Goal: Information Seeking & Learning: Learn about a topic

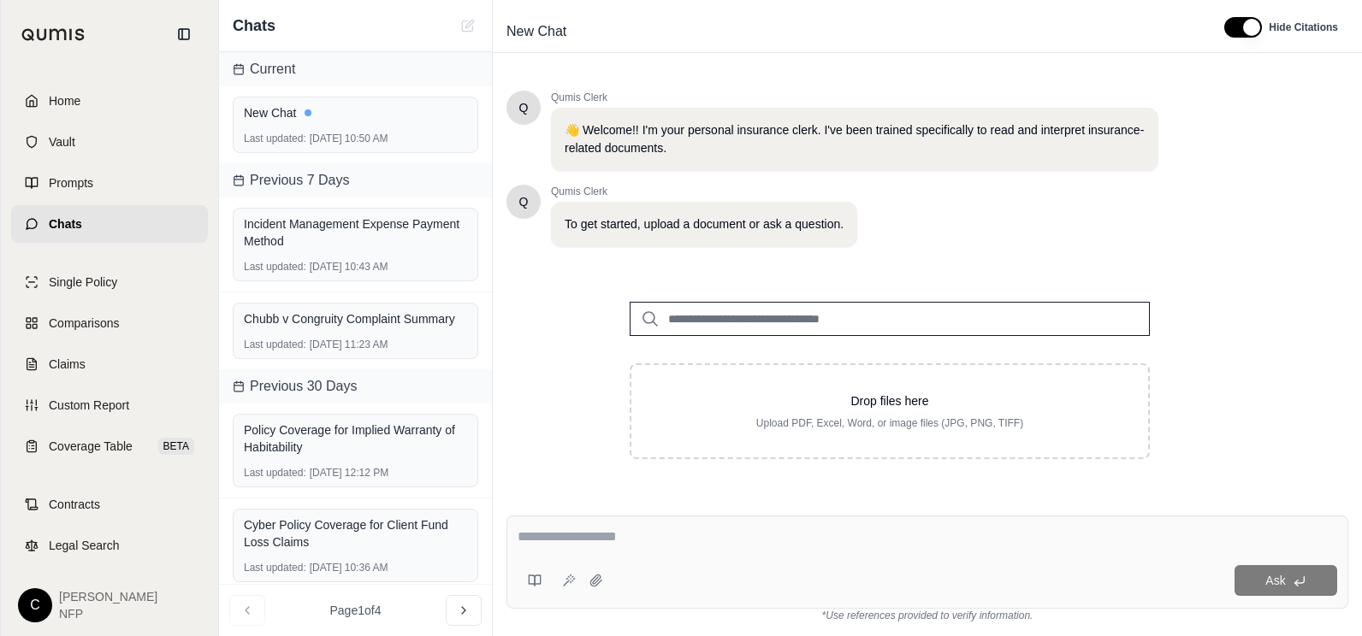
click at [69, 103] on span "Home" at bounding box center [65, 100] width 32 height 17
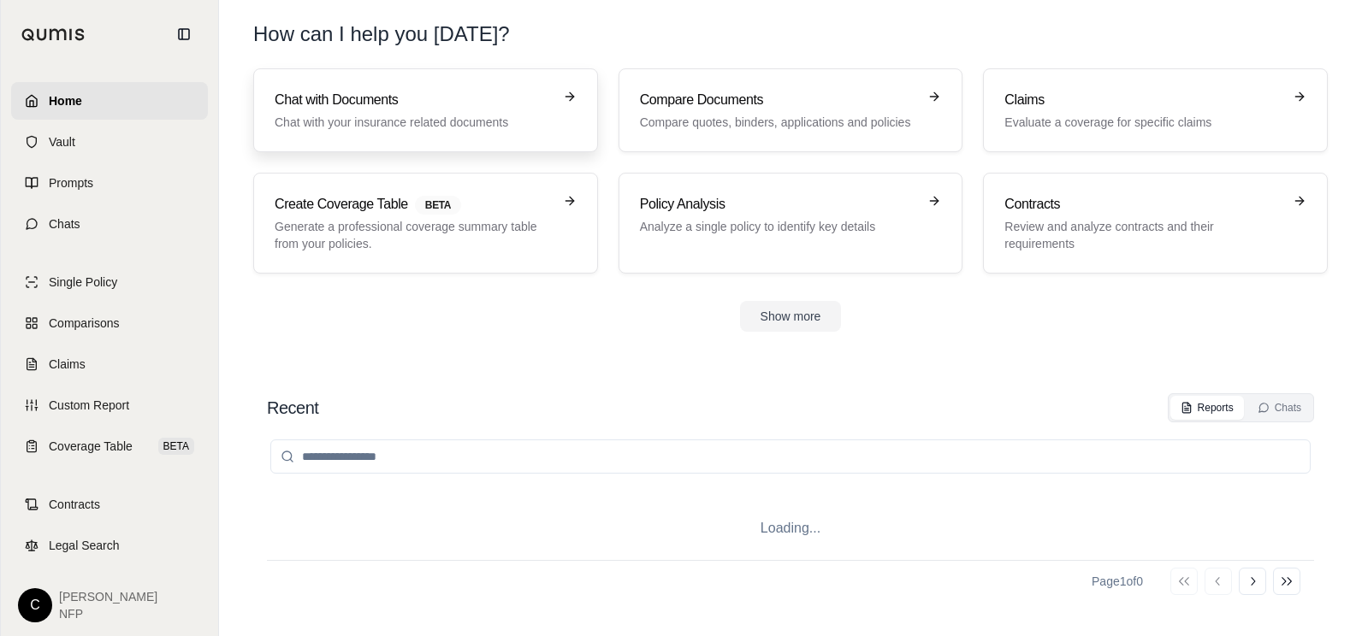
click at [281, 102] on h3 "Chat with Documents" at bounding box center [414, 100] width 278 height 21
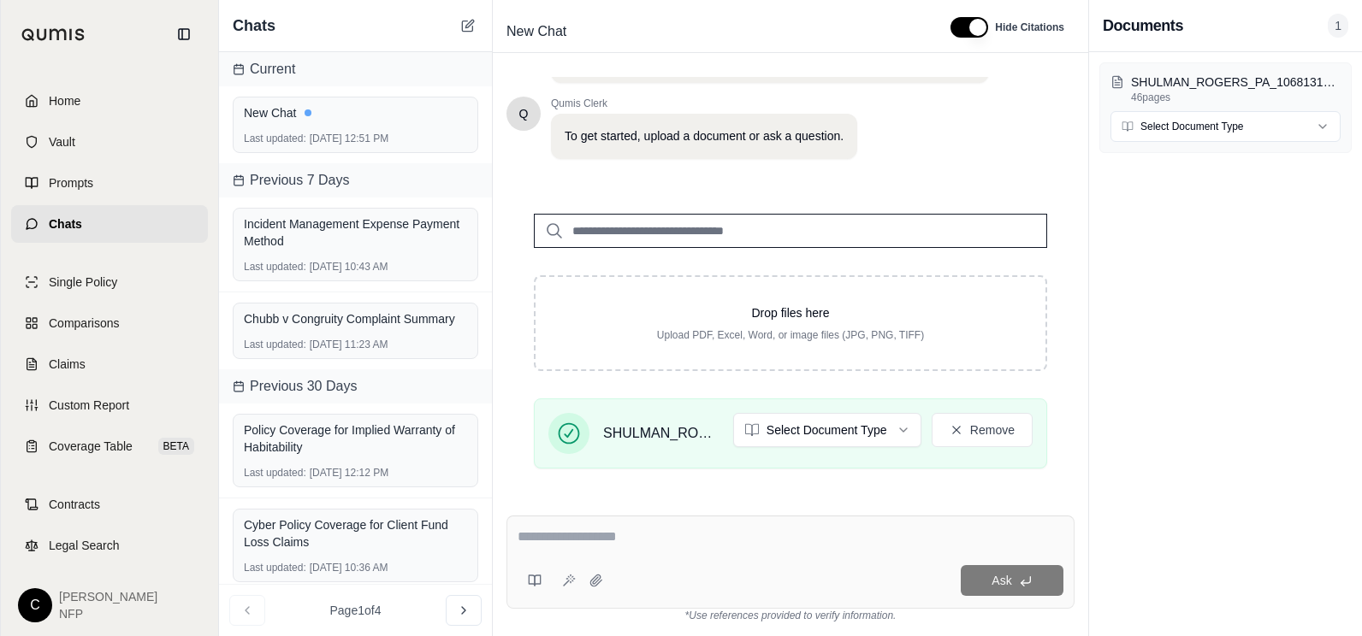
scroll to position [321, 0]
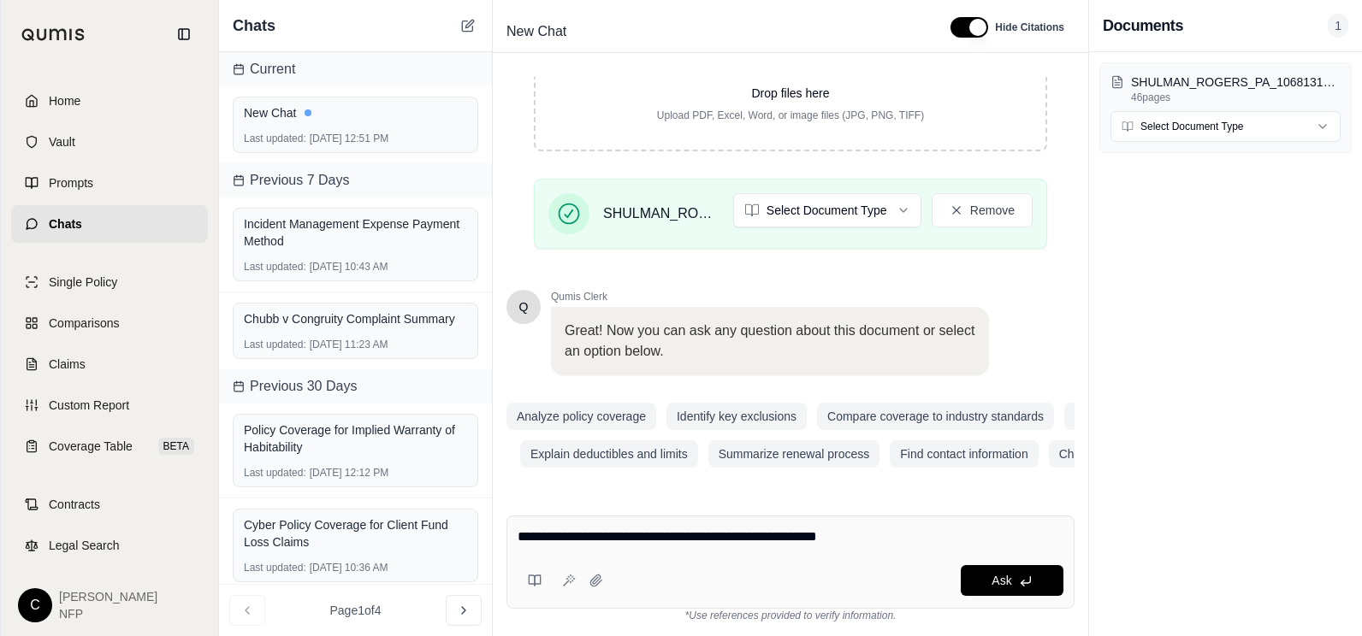
type textarea "**********"
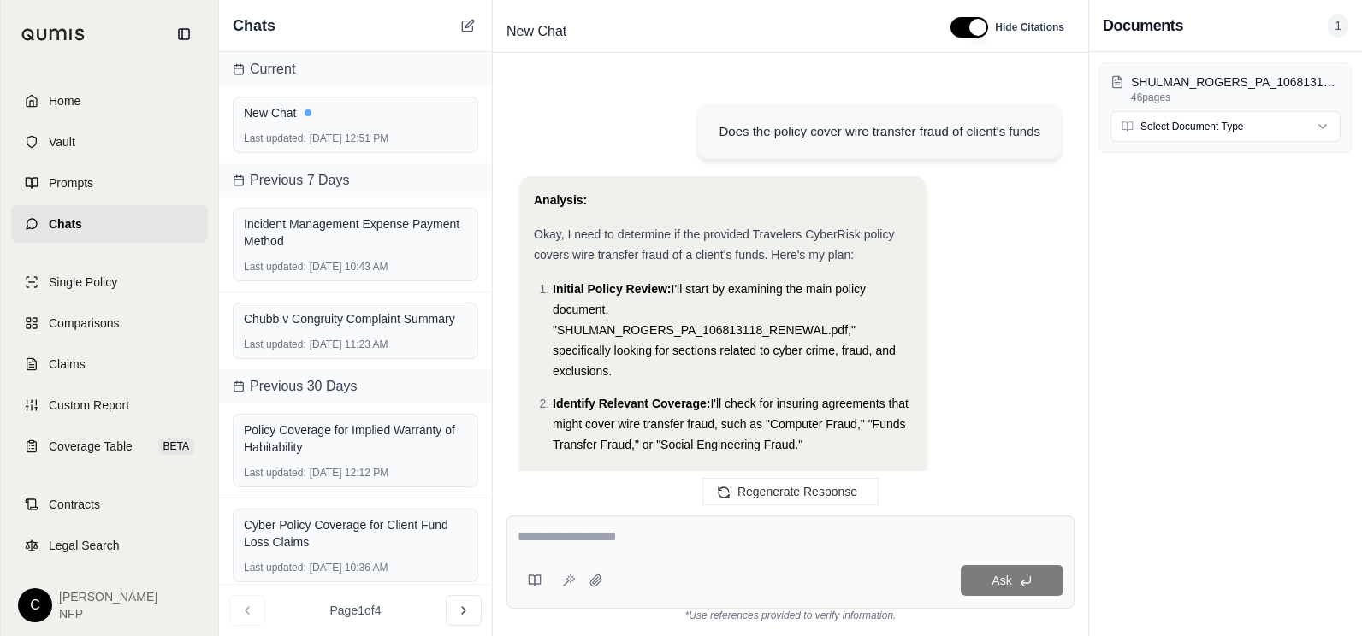
scroll to position [1525, 0]
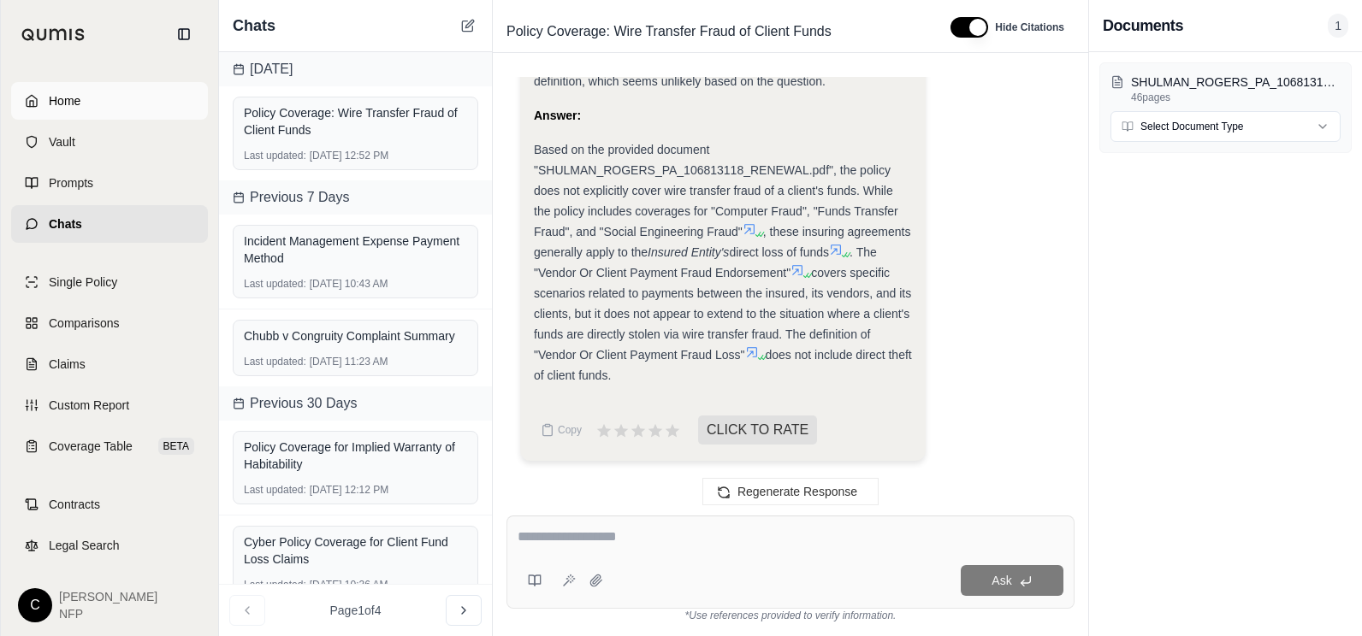
click at [86, 103] on link "Home" at bounding box center [109, 101] width 197 height 38
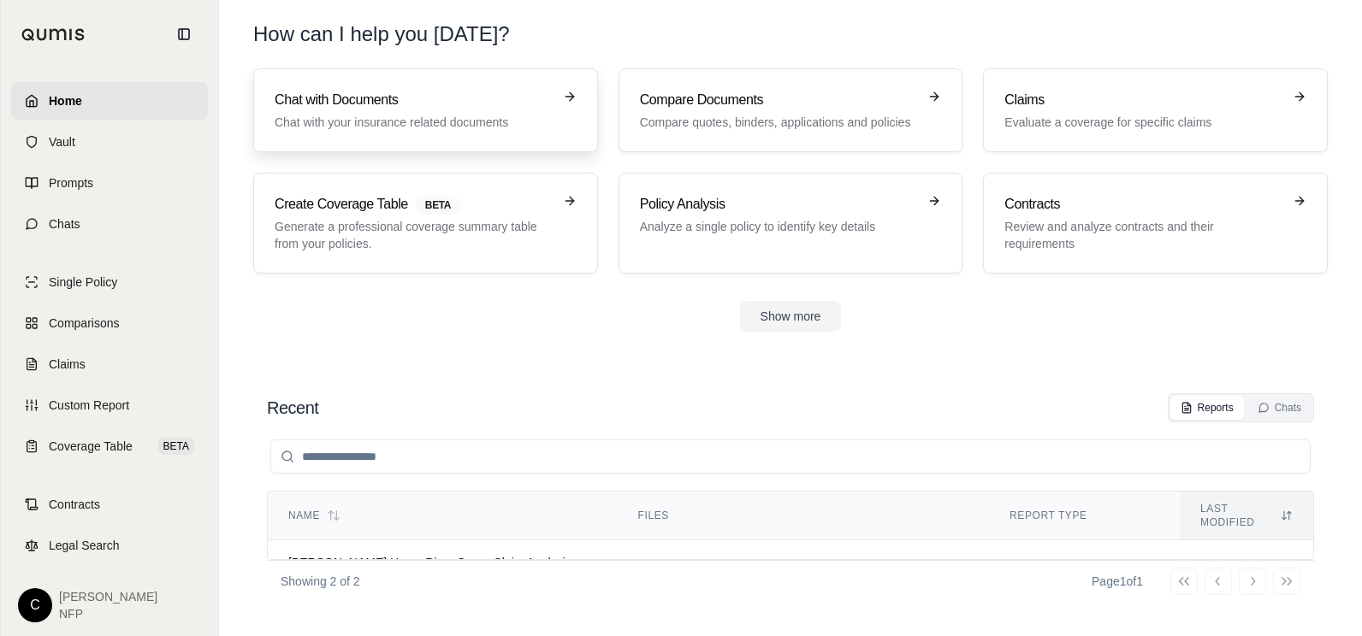
click at [346, 110] on div "Chat with Documents Chat with your insurance related documents" at bounding box center [414, 110] width 278 height 41
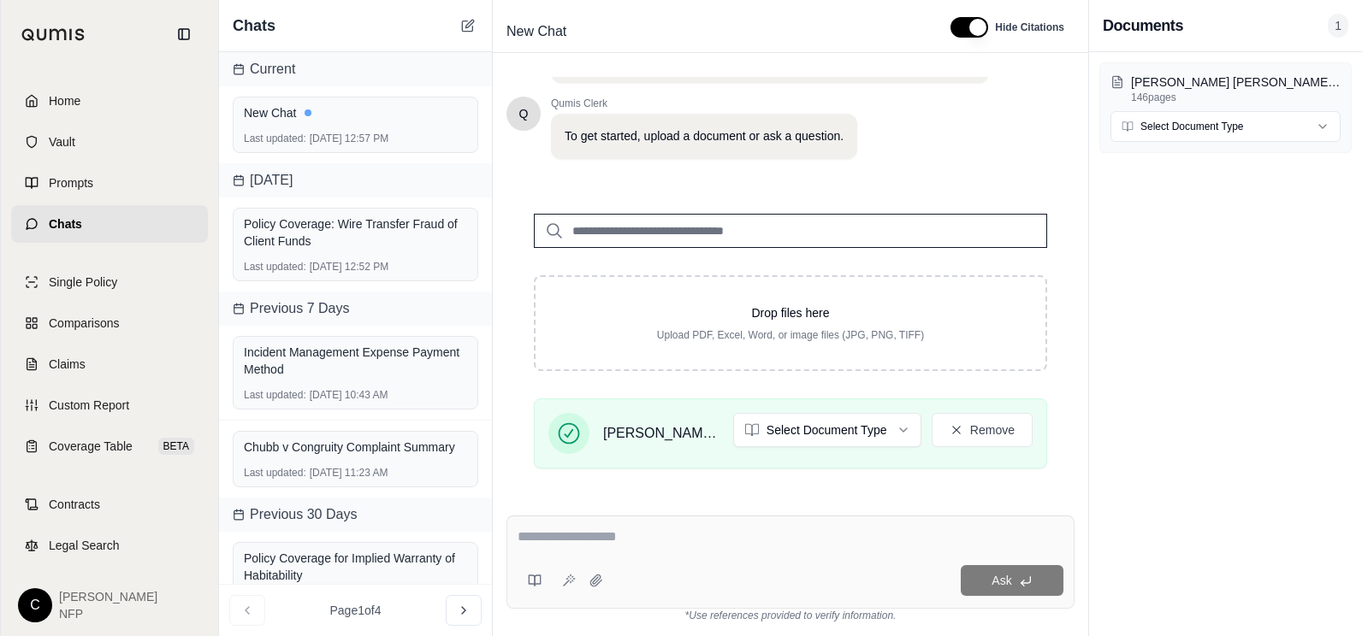
scroll to position [321, 0]
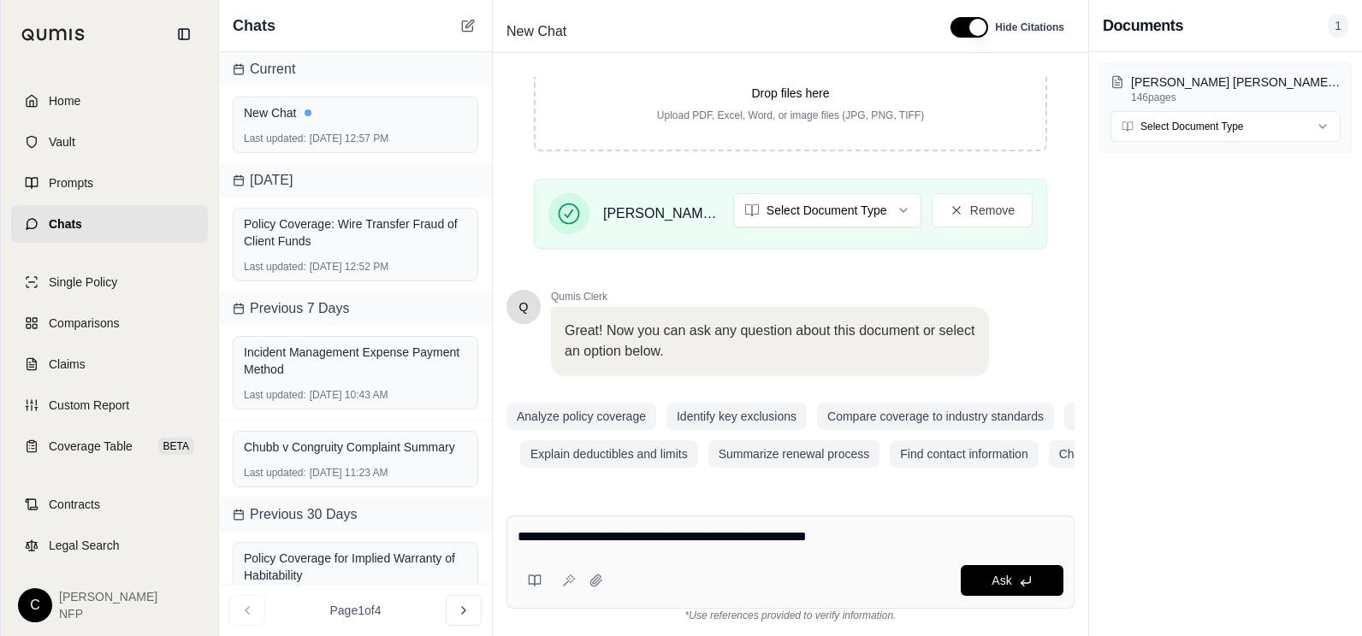
type textarea "**********"
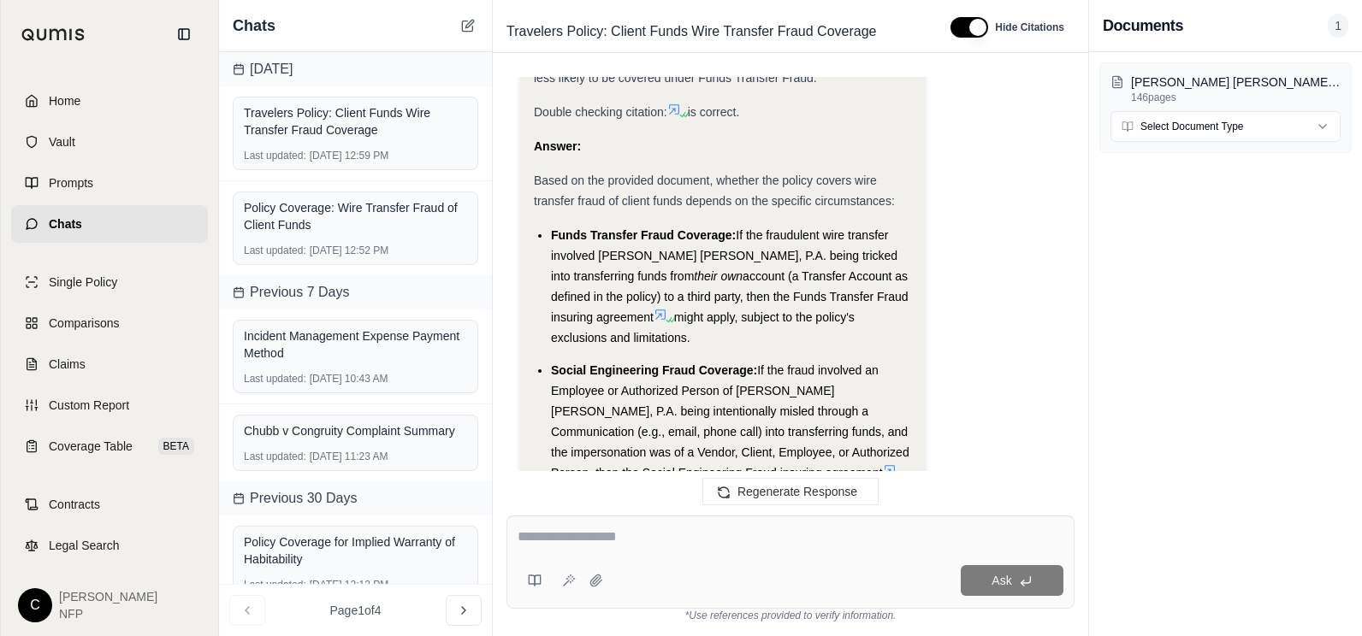
scroll to position [2372, 0]
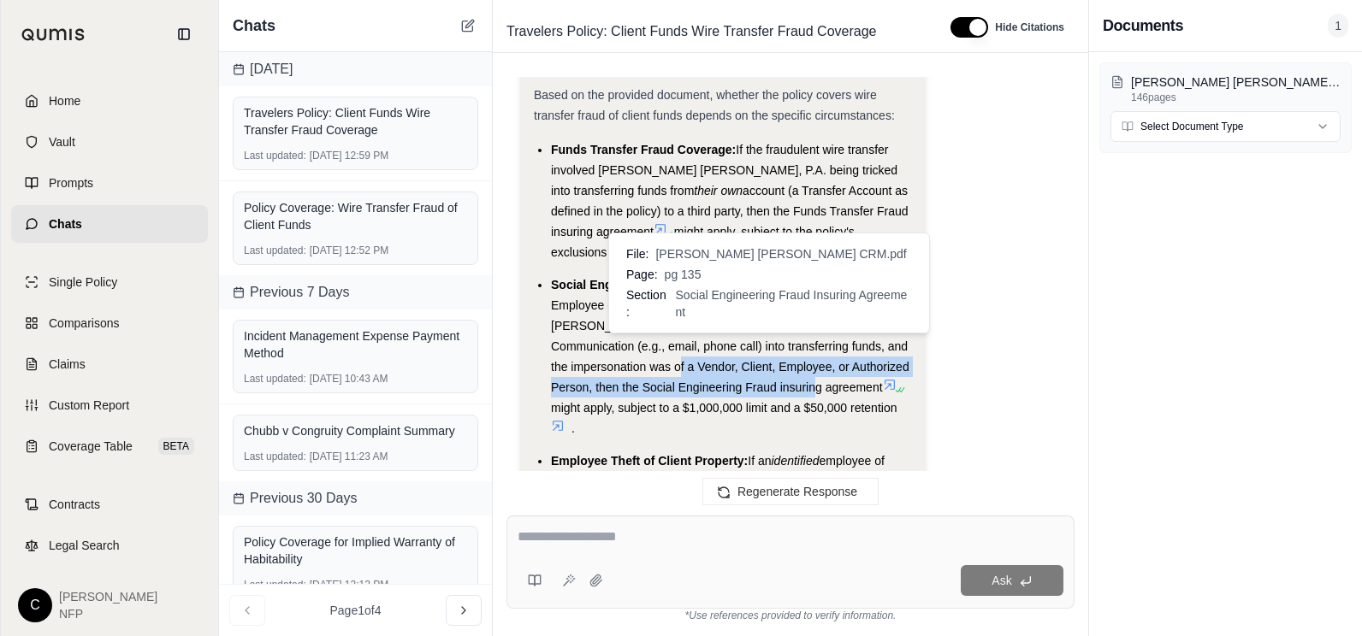
drag, startPoint x: 552, startPoint y: 326, endPoint x: 760, endPoint y: 340, distance: 209.2
click at [760, 340] on li "Social Engineering Fraud Coverage: If the fraud involved an Employee or Authori…" at bounding box center [731, 357] width 361 height 164
drag, startPoint x: 760, startPoint y: 340, endPoint x: 989, endPoint y: 327, distance: 229.6
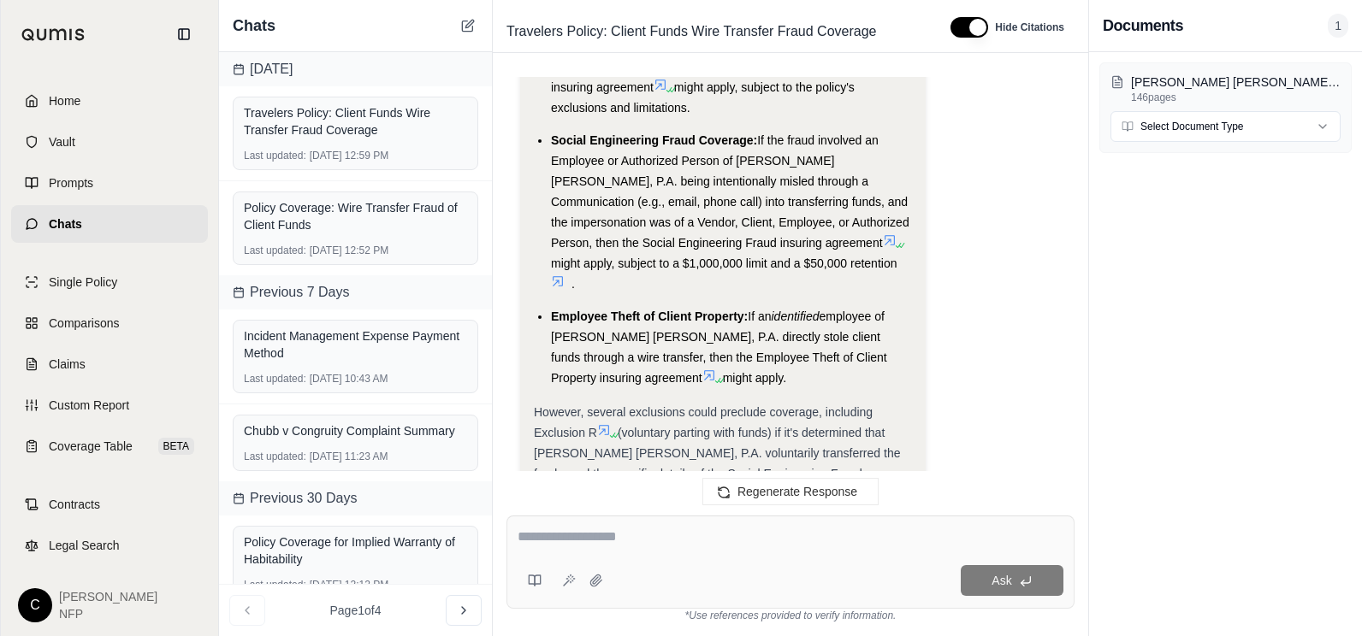
scroll to position [2628, 0]
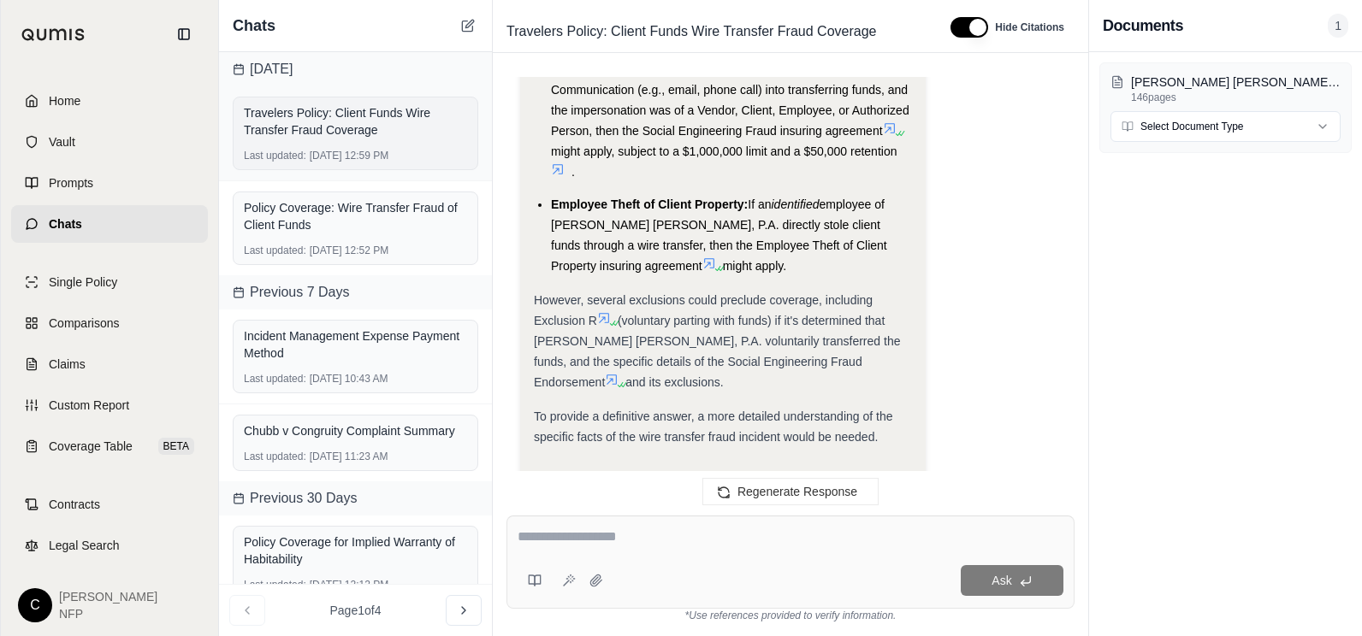
click at [368, 123] on div "Travelers Policy: Client Funds Wire Transfer Fraud Coverage" at bounding box center [355, 121] width 223 height 34
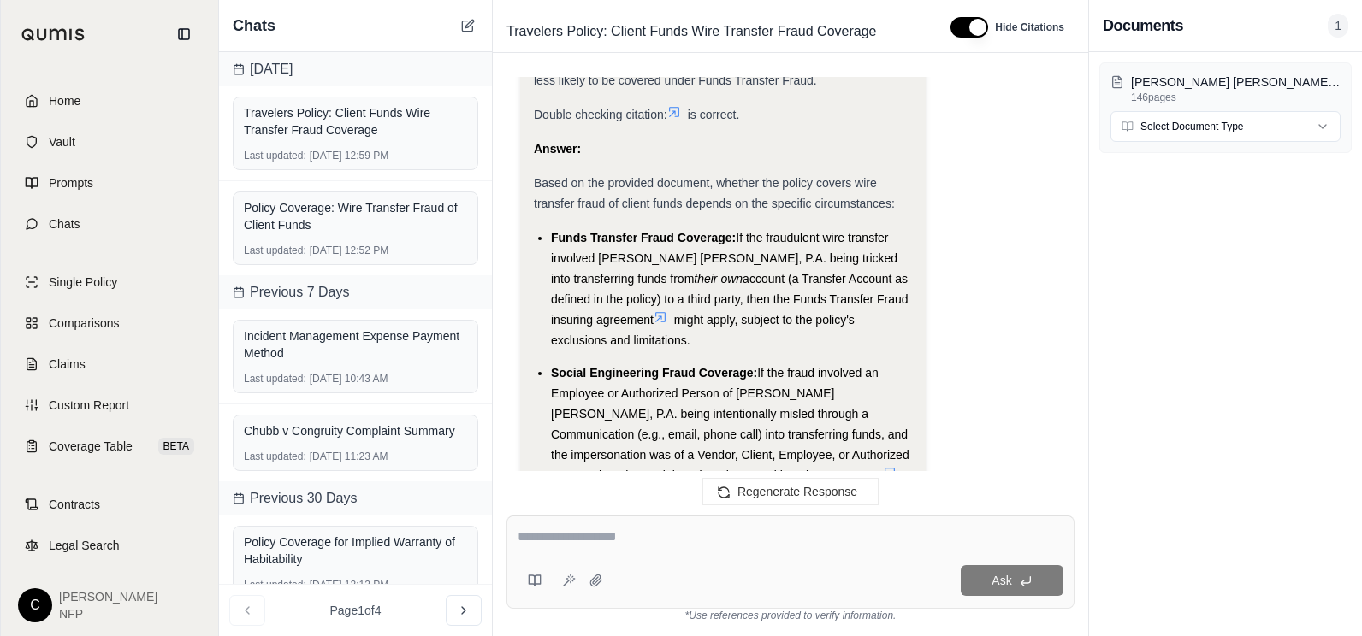
scroll to position [2200, 0]
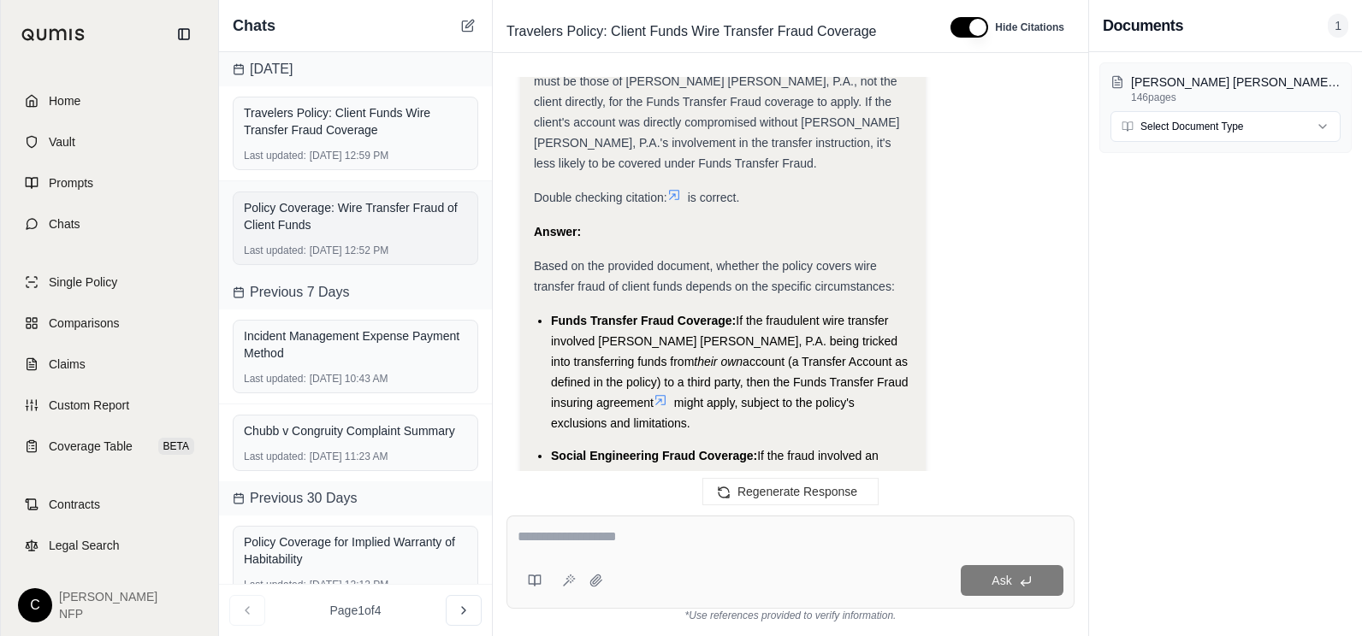
click at [392, 228] on div "Policy Coverage: Wire Transfer Fraud of Client Funds" at bounding box center [355, 216] width 223 height 34
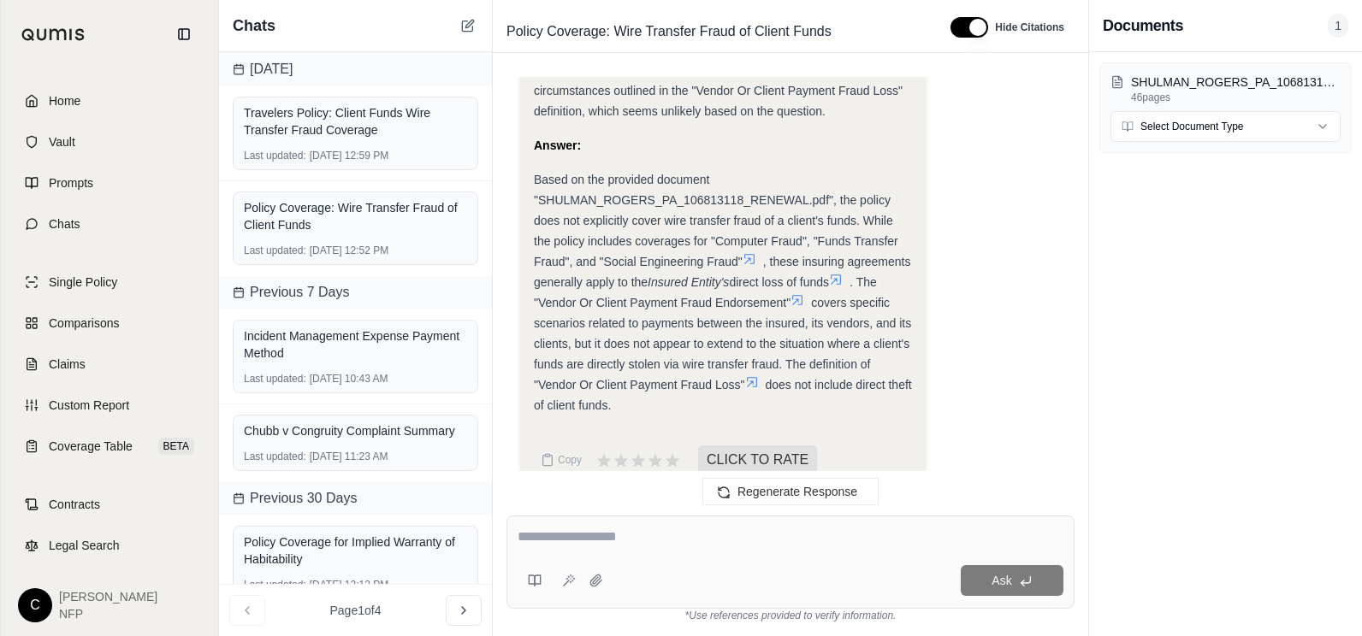
scroll to position [1525, 0]
